Goal: Contribute content: Add original content to the website for others to see

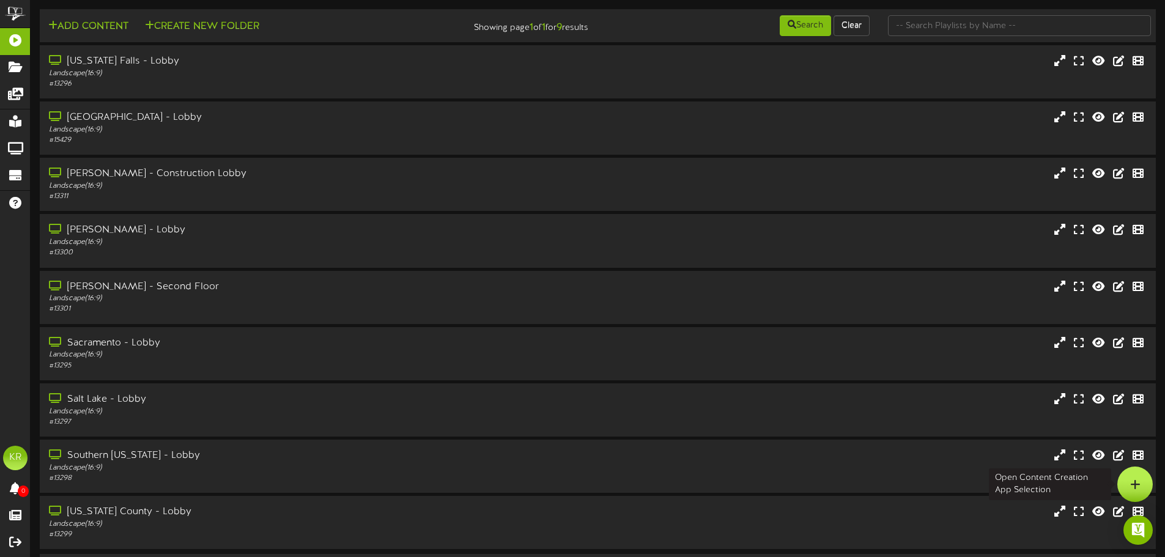
click at [1129, 477] on div at bounding box center [1135, 484] width 35 height 35
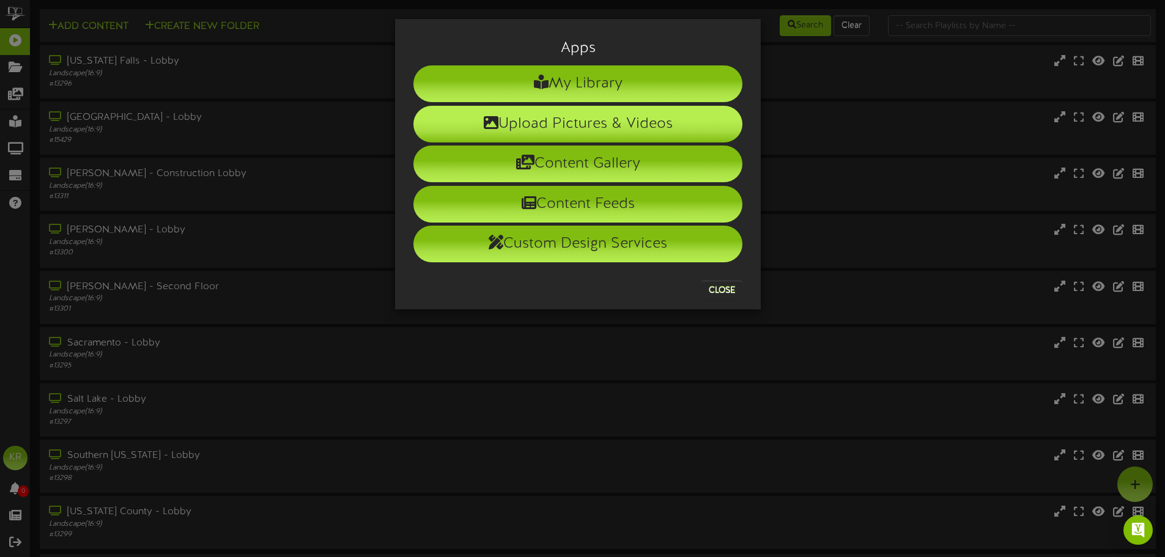
click at [551, 121] on li "Upload Pictures & Videos" at bounding box center [577, 124] width 329 height 37
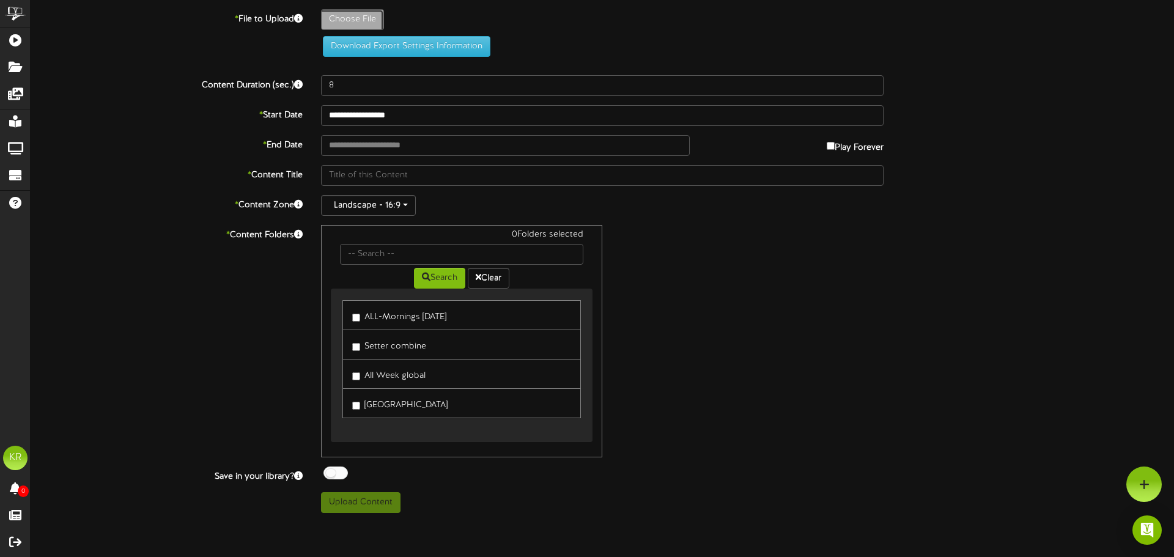
type input "**********"
type input "INSTALLS9-23"
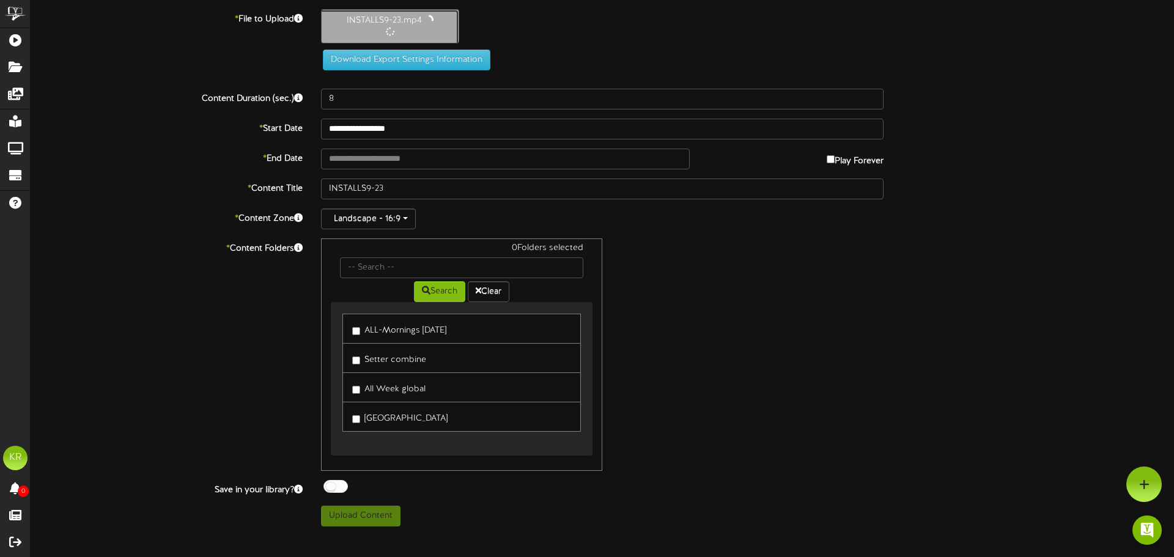
type input "10"
click at [347, 156] on input "text" at bounding box center [505, 157] width 369 height 21
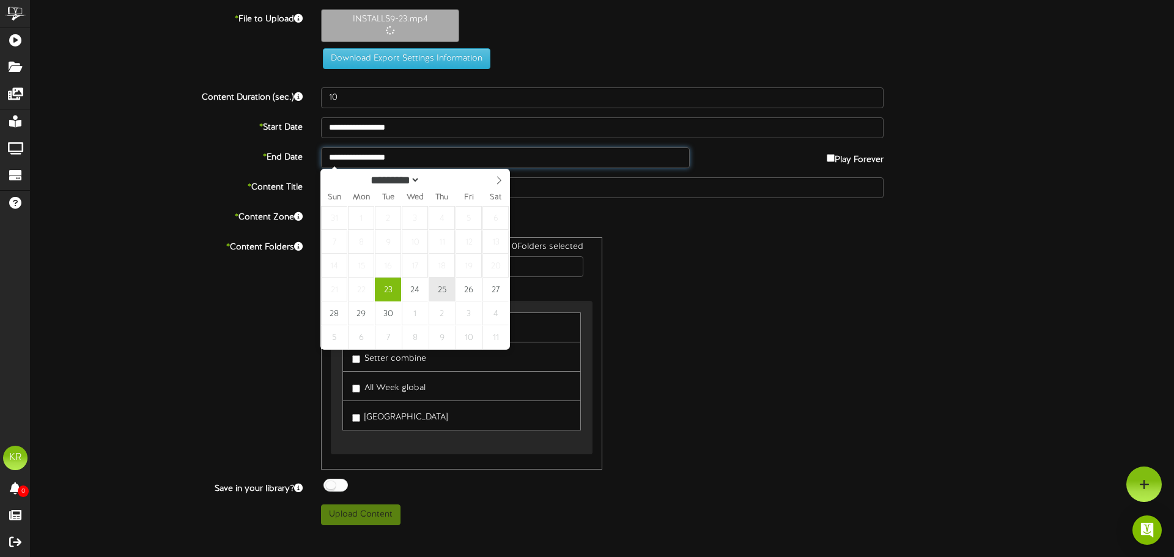
type input "**********"
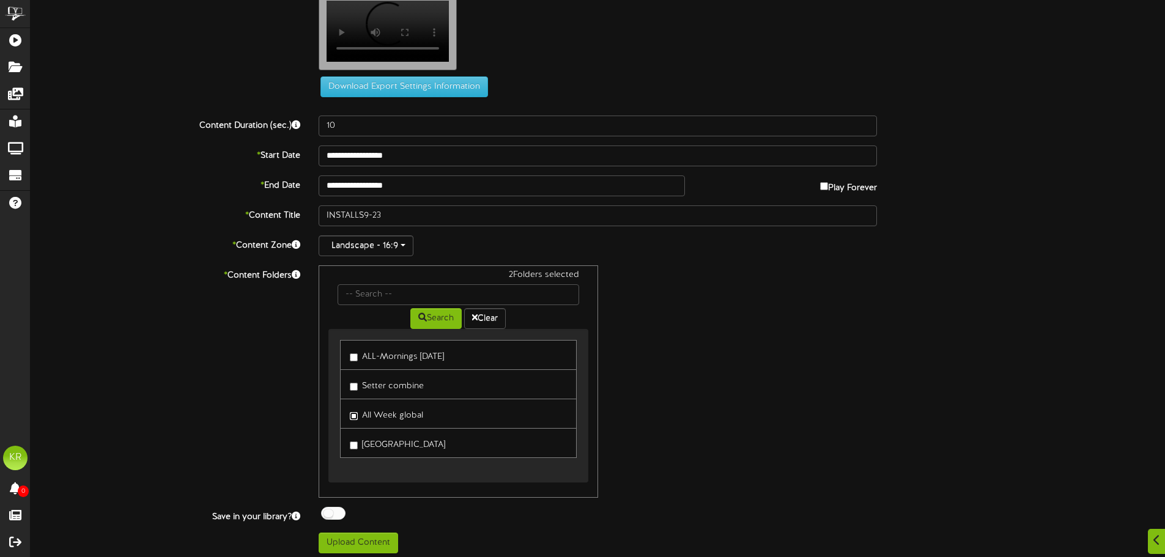
scroll to position [37, 0]
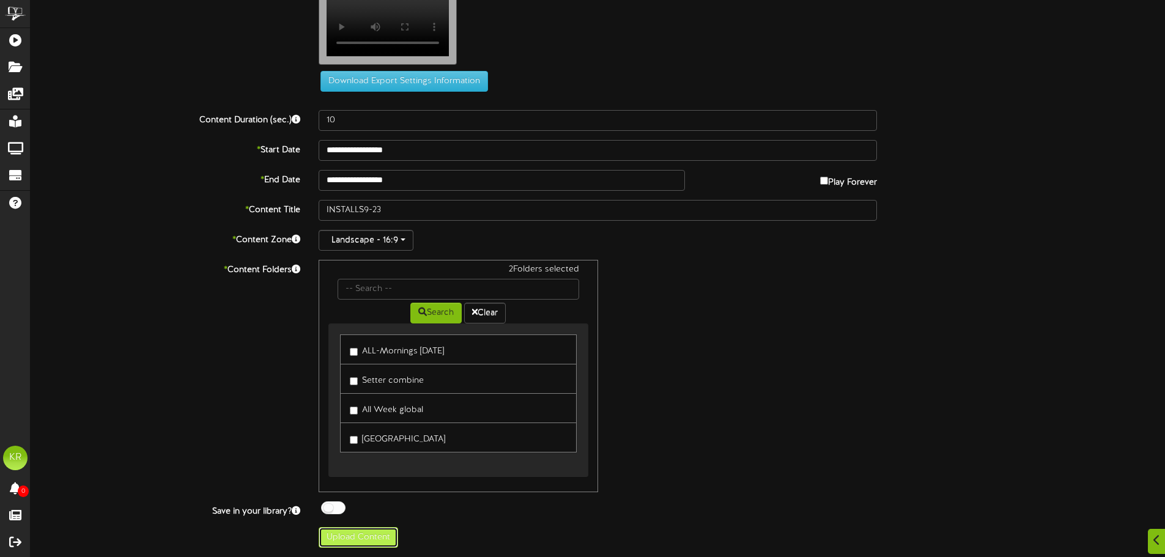
click at [345, 538] on button "Upload Content" at bounding box center [359, 537] width 80 height 21
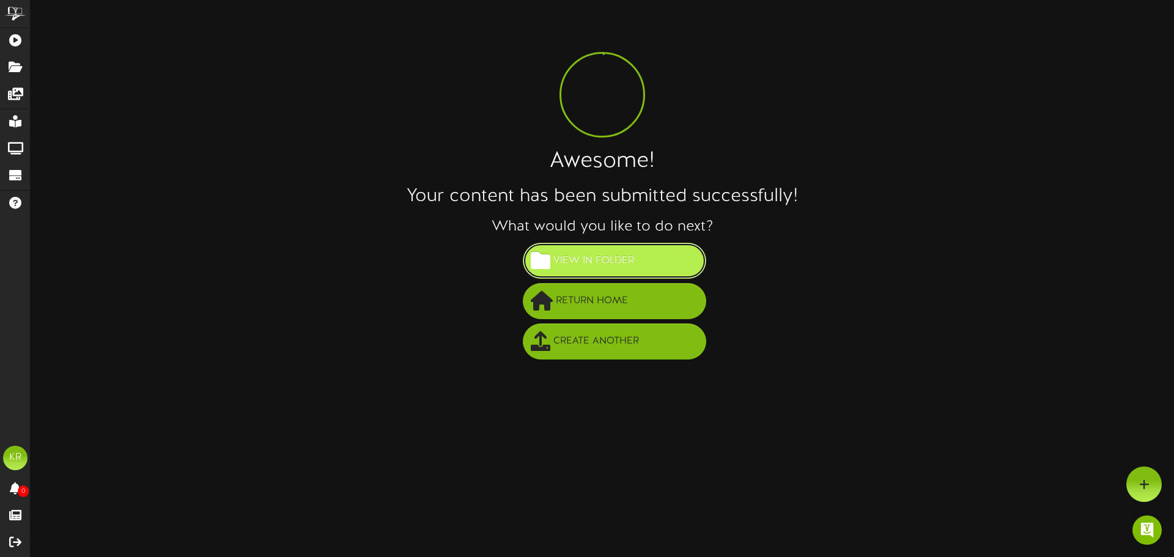
click at [642, 256] on button "View in Folder" at bounding box center [615, 261] width 184 height 36
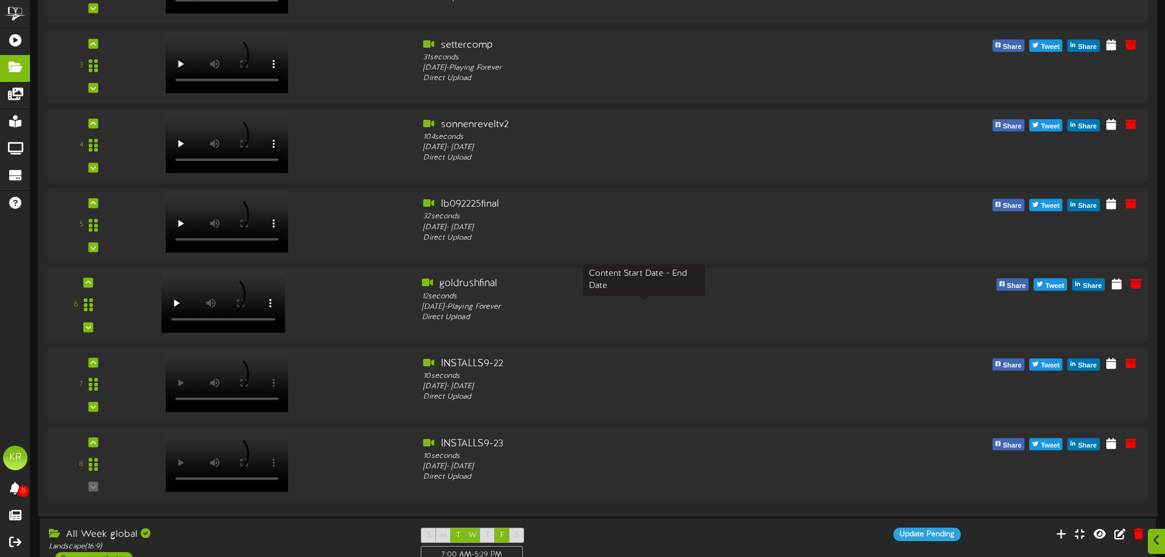
scroll to position [367, 0]
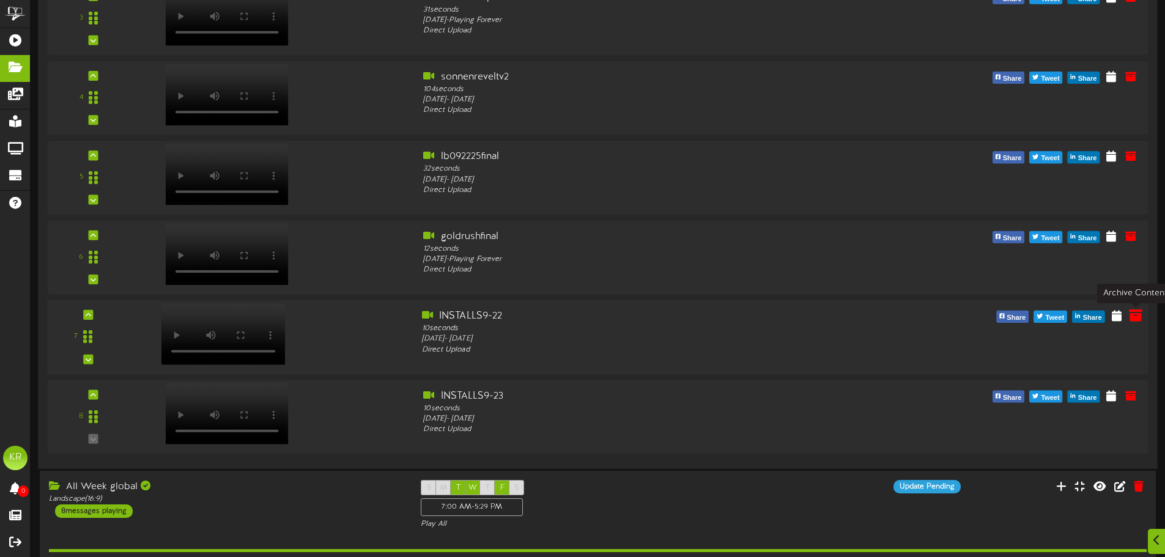
click at [1139, 320] on icon at bounding box center [1135, 314] width 13 height 13
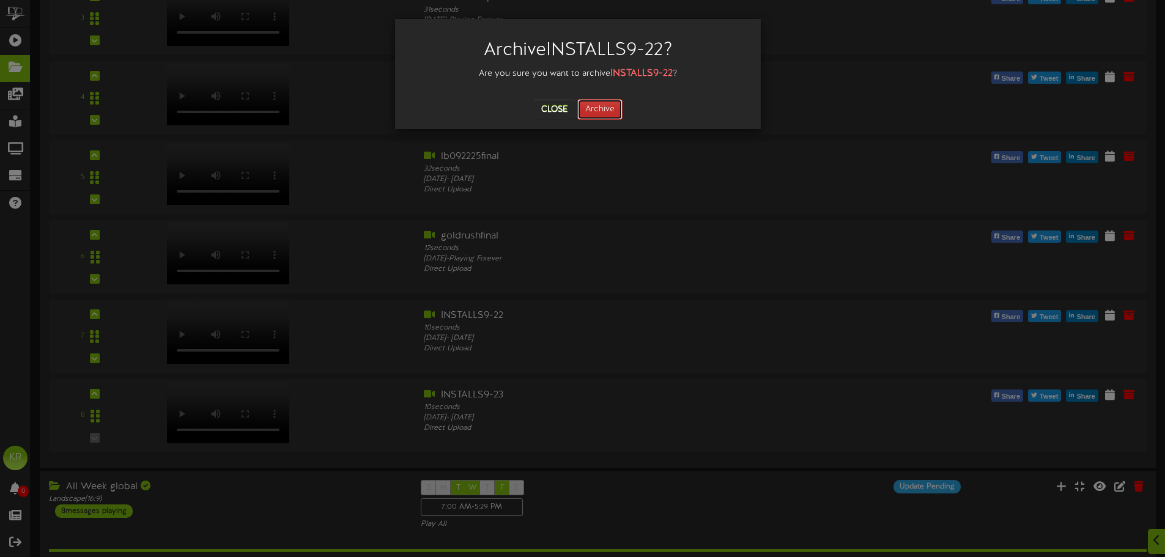
click at [604, 116] on button "Archive" at bounding box center [599, 109] width 45 height 21
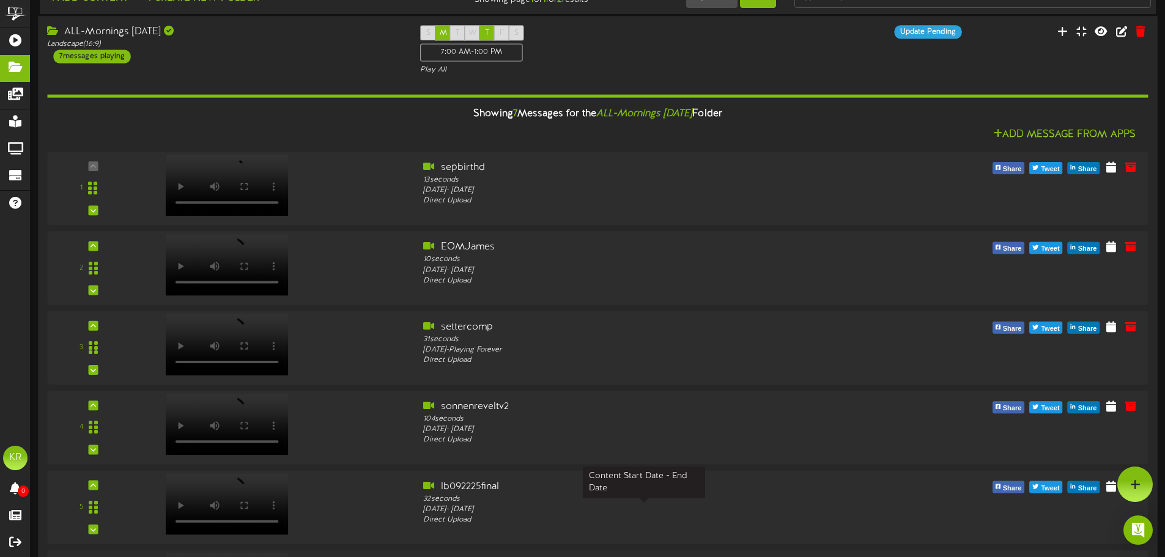
scroll to position [0, 0]
